Goal: Transaction & Acquisition: Purchase product/service

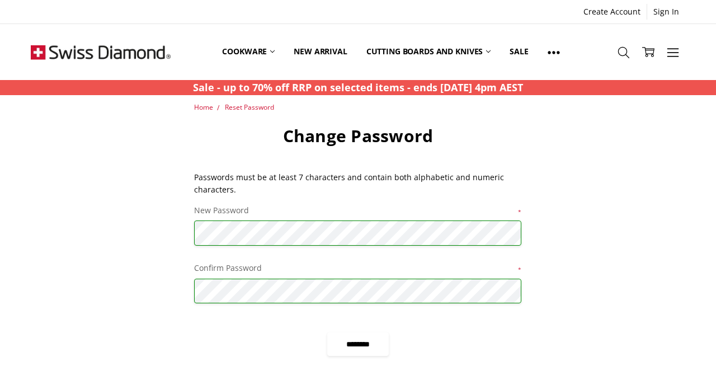
click at [367, 351] on input "********" at bounding box center [358, 343] width 62 height 23
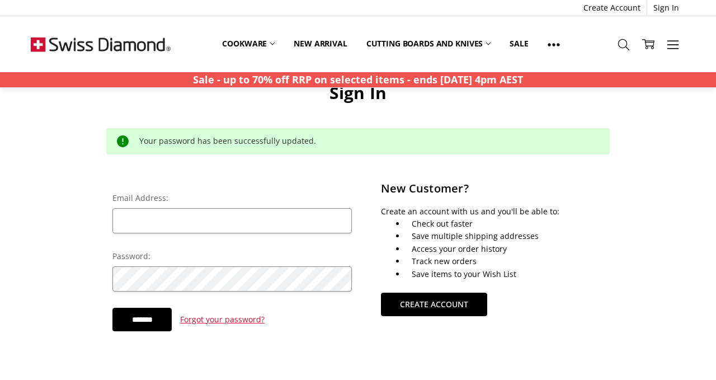
scroll to position [47, 0]
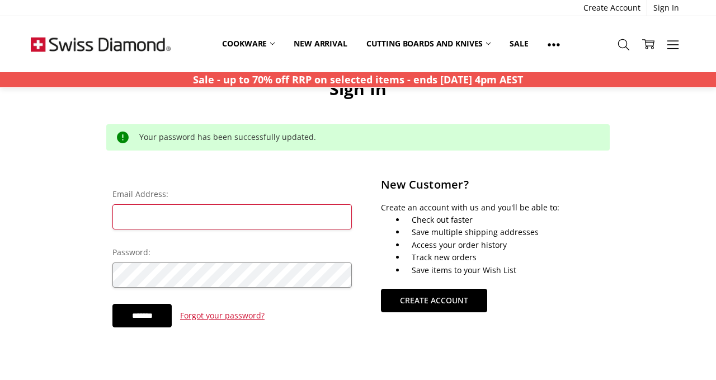
click at [255, 218] on input "Email Address:" at bounding box center [231, 216] width 239 height 25
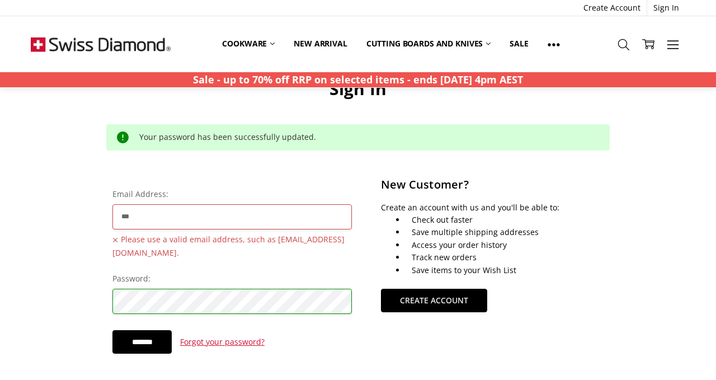
type input "**********"
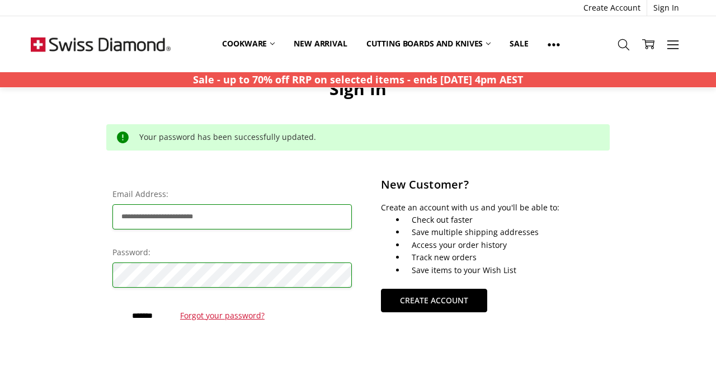
click at [157, 312] on input "*******" at bounding box center [141, 315] width 59 height 23
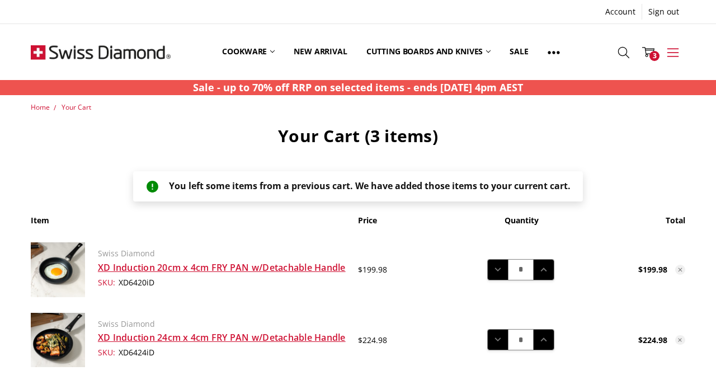
click at [676, 49] on icon at bounding box center [672, 52] width 12 height 12
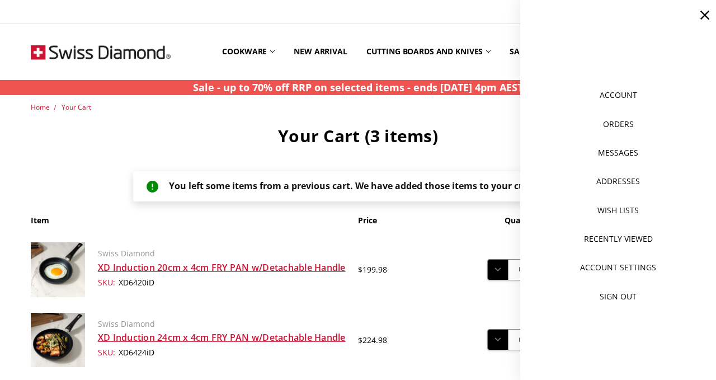
click at [476, 122] on main "Home Your Cart Your Cart (3 items) You left some items from a previous cart. We…" at bounding box center [358, 383] width 666 height 562
click at [704, 16] on use at bounding box center [704, 15] width 9 height 9
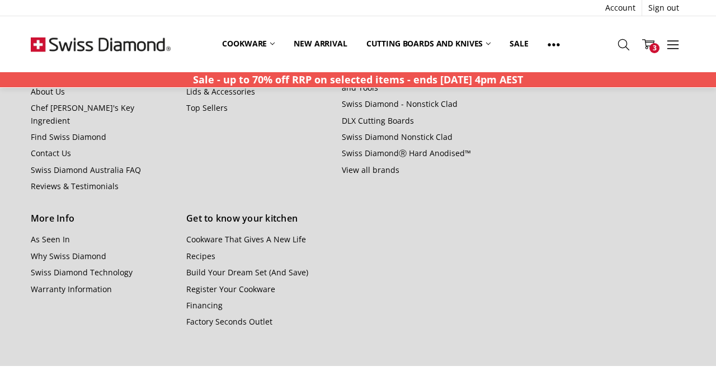
scroll to position [756, 0]
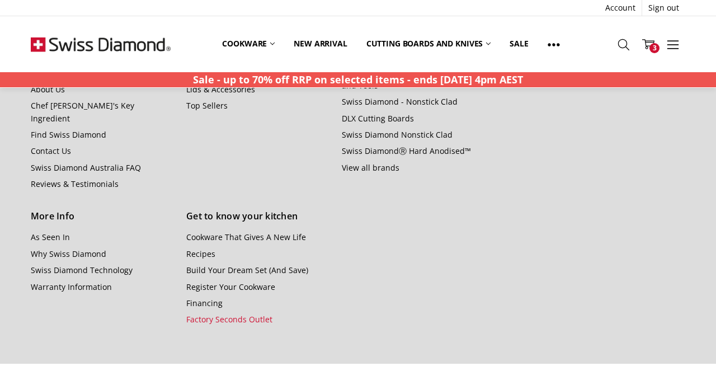
click at [243, 324] on link "Factory Seconds Outlet" at bounding box center [229, 319] width 86 height 11
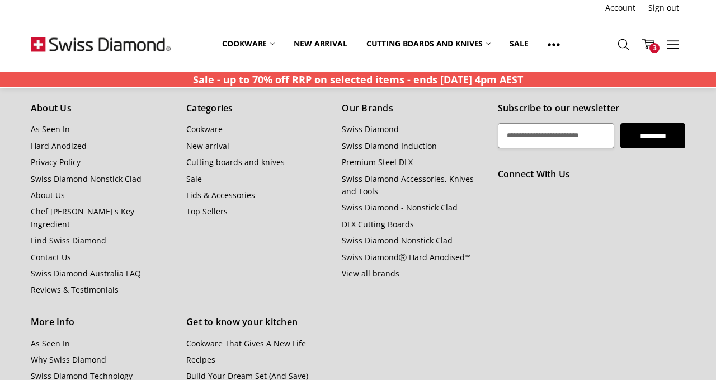
scroll to position [693, 0]
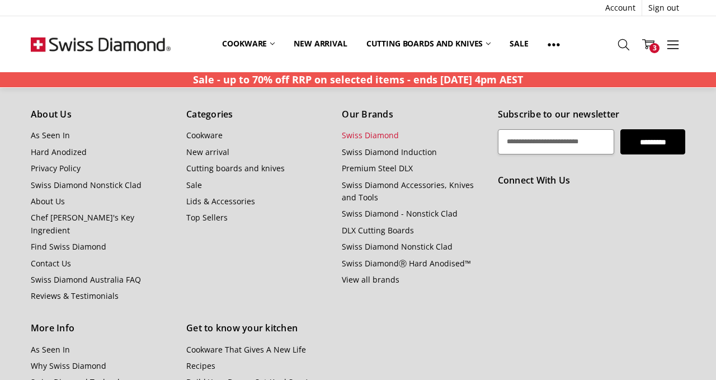
click at [376, 134] on link "Swiss Diamond" at bounding box center [370, 135] width 57 height 11
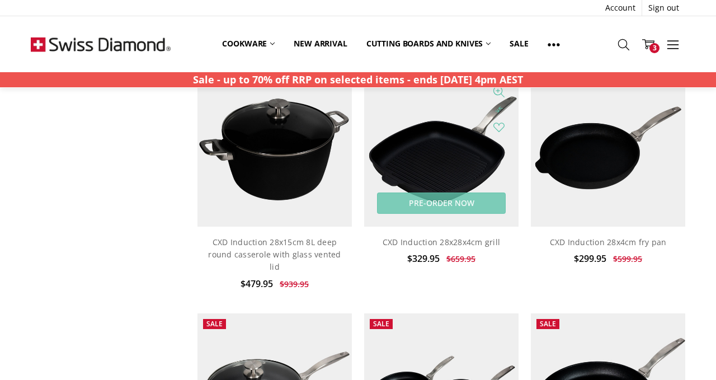
scroll to position [483, 0]
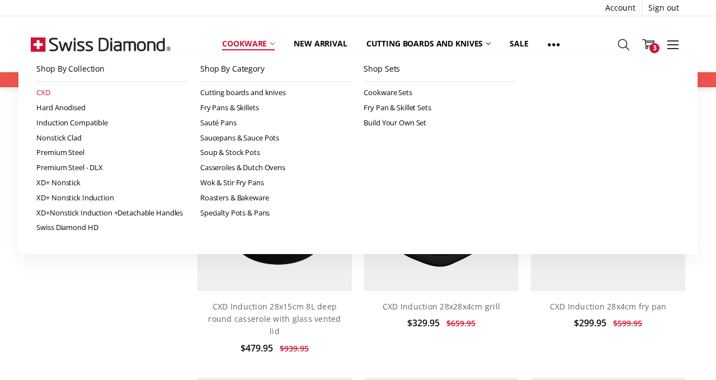
click at [42, 91] on link "CXD" at bounding box center [112, 92] width 152 height 15
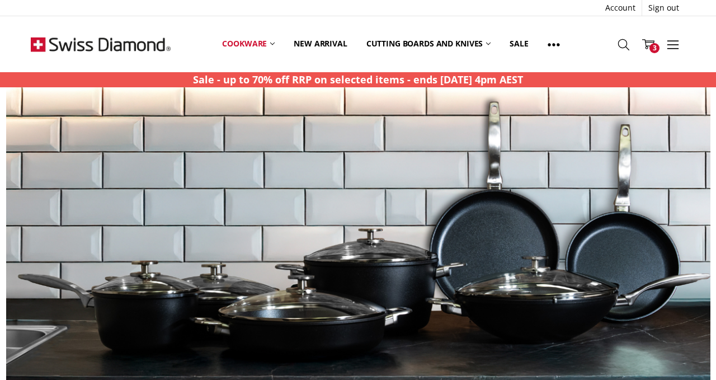
scroll to position [1741, 0]
click at [593, 51] on div "More Cookware All Cookware Shop By Collection CXD Hard Anodised Induction Compa…" at bounding box center [357, 44] width 679 height 56
click at [456, 198] on img at bounding box center [358, 252] width 704 height 330
click at [372, 246] on img at bounding box center [358, 252] width 704 height 330
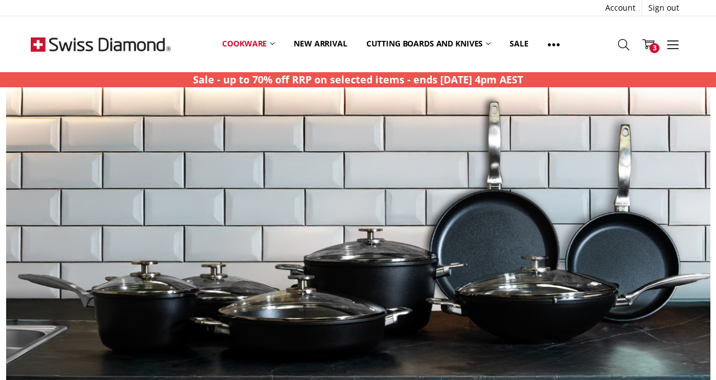
click at [372, 246] on img at bounding box center [358, 252] width 704 height 330
click at [376, 301] on img at bounding box center [358, 252] width 704 height 330
click at [622, 340] on img at bounding box center [358, 252] width 704 height 330
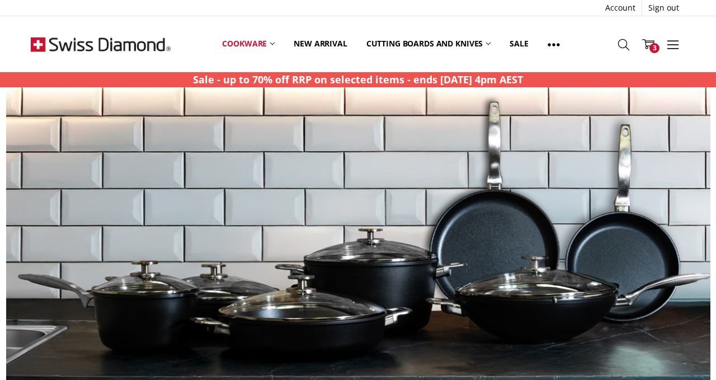
click at [622, 340] on img at bounding box center [358, 252] width 704 height 330
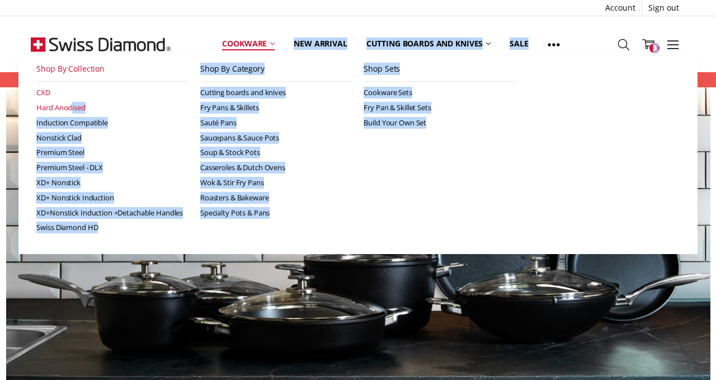
drag, startPoint x: 193, startPoint y: 78, endPoint x: 73, endPoint y: 106, distance: 123.9
click at [73, 106] on header "Account Sign out More Cookware All Cookware Shop By Collection CXD Hard Anodise…" at bounding box center [358, 209] width 716 height 418
click at [110, 105] on link "Hard Anodised" at bounding box center [112, 107] width 152 height 15
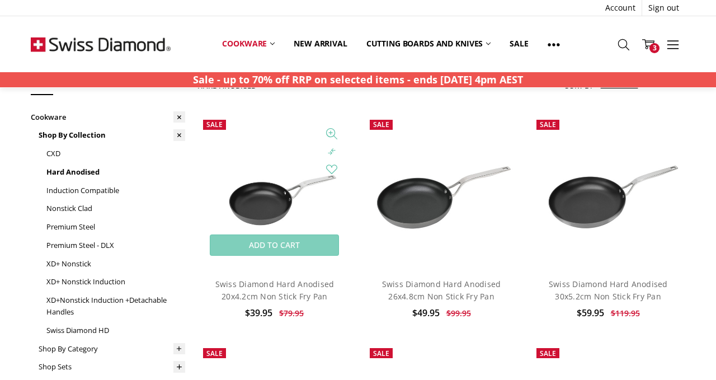
scroll to position [50, 0]
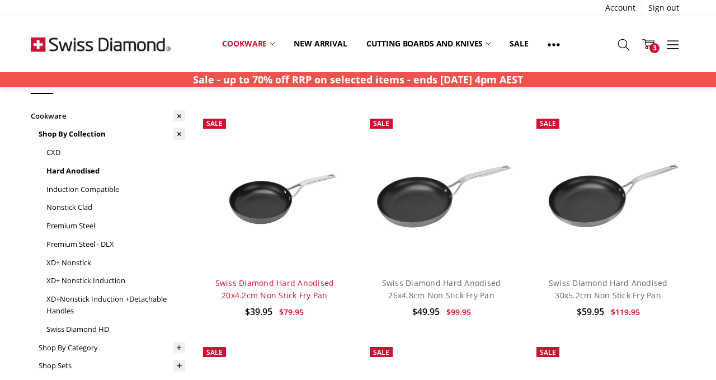
click at [310, 280] on link "Swiss Diamond Hard Anodised 20x4.2cm Non Stick Fry Pan" at bounding box center [274, 288] width 119 height 23
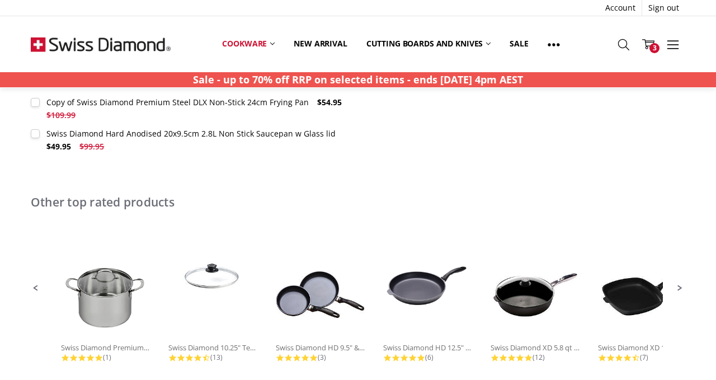
scroll to position [718, 0]
click at [328, 342] on div "Swiss Diamond HD 9.5" & 11"..." at bounding box center [320, 347] width 89 height 10
